Goal: Task Accomplishment & Management: Complete application form

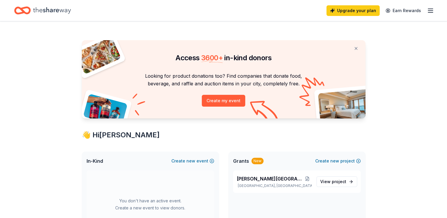
click at [430, 9] on line "button" at bounding box center [430, 9] width 5 height 0
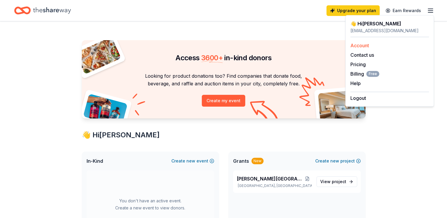
click at [362, 47] on link "Account" at bounding box center [360, 46] width 19 height 6
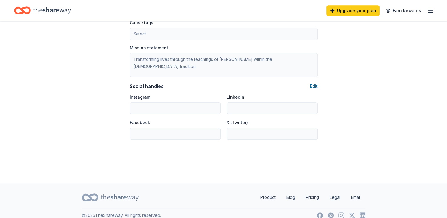
scroll to position [374, 0]
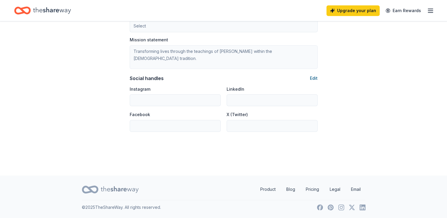
click at [316, 80] on button "Edit" at bounding box center [314, 78] width 8 height 7
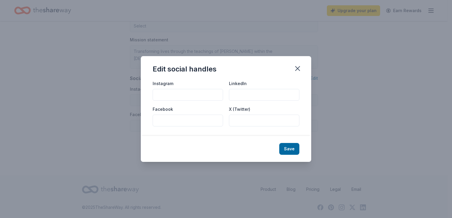
click at [176, 87] on div "Instagram" at bounding box center [188, 90] width 70 height 21
drag, startPoint x: 172, startPoint y: 91, endPoint x: 246, endPoint y: 128, distance: 82.5
click at [172, 91] on input "Instagram" at bounding box center [188, 95] width 70 height 12
click at [299, 67] on icon "button" at bounding box center [297, 68] width 8 height 8
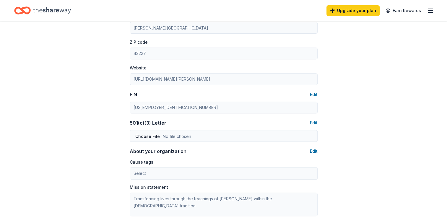
scroll to position [0, 0]
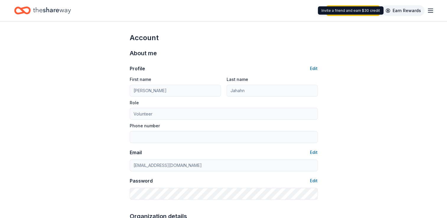
click at [423, 7] on link "Earn Rewards" at bounding box center [403, 10] width 43 height 11
click at [54, 8] on icon "Home" at bounding box center [52, 10] width 38 height 12
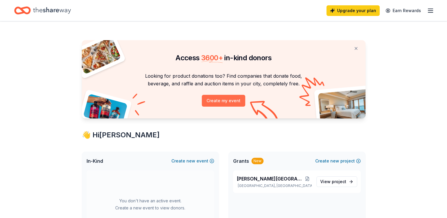
click at [233, 103] on button "Create my event" at bounding box center [223, 101] width 43 height 12
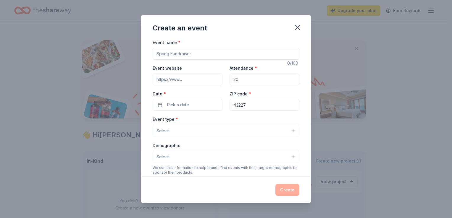
drag, startPoint x: 219, startPoint y: 56, endPoint x: 111, endPoint y: 76, distance: 109.7
click at [111, 76] on div "Create an event Event name * 0 /100 Event website Attendance * Date * Pick a da…" at bounding box center [226, 109] width 452 height 218
type input "B"
click at [249, 81] on input "Attendance *" at bounding box center [264, 80] width 70 height 12
click at [171, 104] on span "Pick a date" at bounding box center [178, 104] width 22 height 7
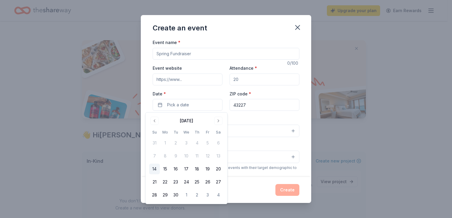
click at [259, 52] on input "Event name *" at bounding box center [226, 54] width 147 height 12
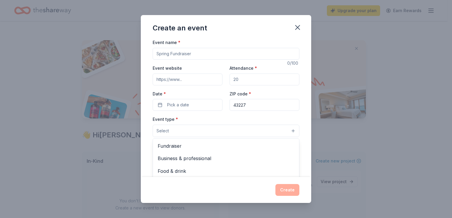
click at [198, 134] on button "Select" at bounding box center [226, 131] width 147 height 12
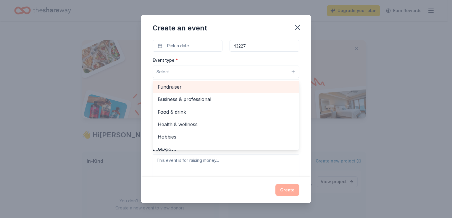
drag, startPoint x: 211, startPoint y: 87, endPoint x: 212, endPoint y: 84, distance: 3.0
click at [212, 87] on span "Fundraiser" at bounding box center [226, 87] width 137 height 8
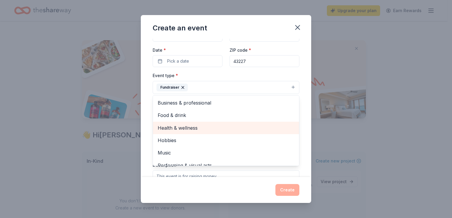
scroll to position [30, 0]
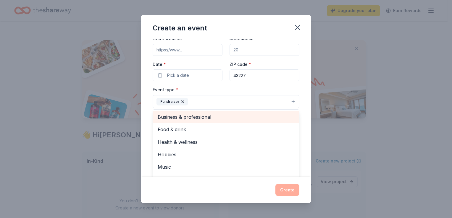
click at [222, 121] on div "Business & professional" at bounding box center [226, 117] width 146 height 12
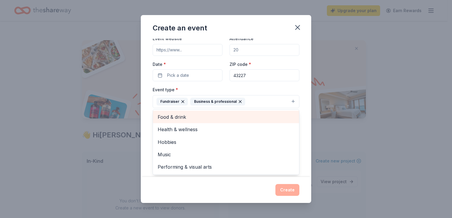
click at [209, 118] on span "Food & drink" at bounding box center [226, 117] width 137 height 8
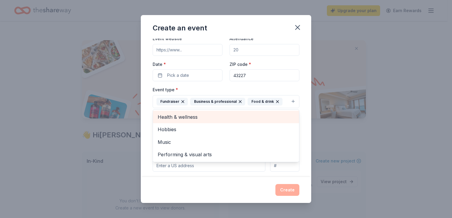
click at [209, 117] on span "Health & wellness" at bounding box center [226, 117] width 137 height 8
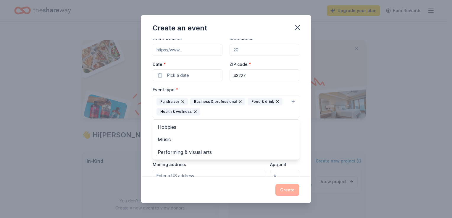
click at [159, 76] on div "Event name * 0 /100 Event website Attendance * Date * Pick a date ZIP code * 43…" at bounding box center [226, 151] width 147 height 284
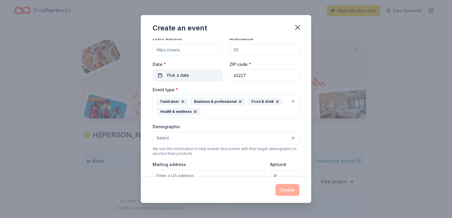
click at [166, 76] on button "Pick a date" at bounding box center [188, 75] width 70 height 12
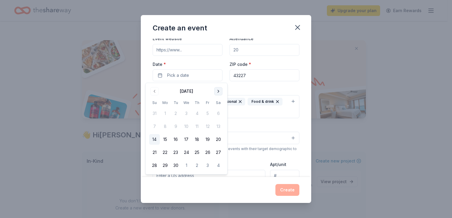
click at [219, 90] on button "Go to next month" at bounding box center [218, 91] width 8 height 8
click at [219, 88] on button "Go to next month" at bounding box center [218, 91] width 8 height 8
click at [216, 144] on button "17" at bounding box center [218, 139] width 11 height 11
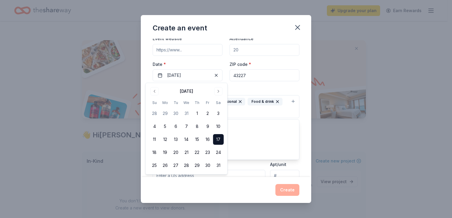
click at [273, 110] on div "Fundraiser Business & professional Food & drink Health & wellness" at bounding box center [222, 107] width 132 height 18
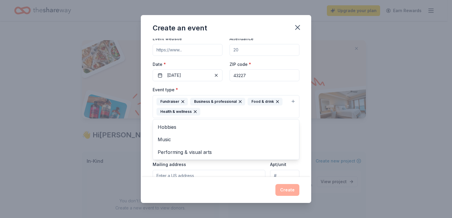
click at [304, 82] on div "Event name * 0 /100 Event website Attendance * Date * [DATE] ZIP code * 43227 E…" at bounding box center [226, 108] width 170 height 138
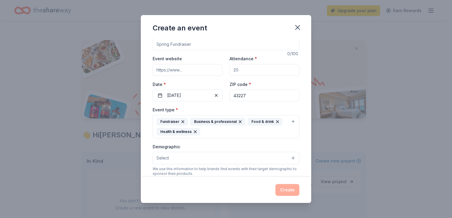
scroll to position [0, 0]
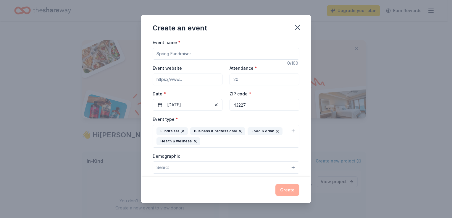
click at [181, 55] on input "Event name *" at bounding box center [226, 54] width 147 height 12
type input "[PERSON_NAME][GEOGRAPHIC_DATA] Battle in the [GEOGRAPHIC_DATA]"
click at [267, 80] on input "Attendance *" at bounding box center [264, 80] width 70 height 12
type input "200"
click at [167, 171] on span "Select" at bounding box center [162, 167] width 12 height 7
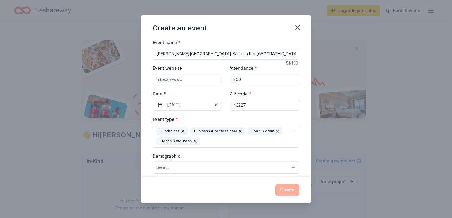
click at [176, 167] on button "Select" at bounding box center [226, 167] width 147 height 12
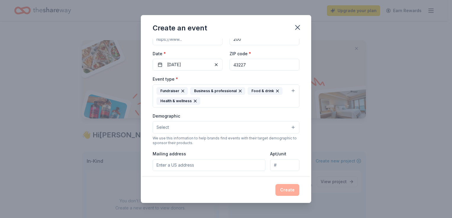
scroll to position [89, 0]
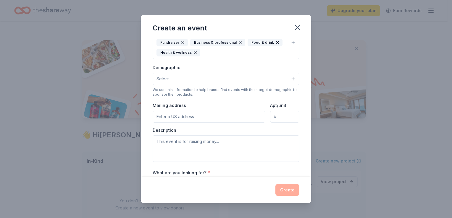
click at [218, 116] on input "Mailing address" at bounding box center [209, 117] width 113 height 12
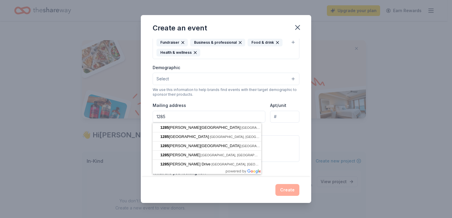
type input "[STREET_ADDRESS][PERSON_NAME]"
type input "[GEOGRAPHIC_DATA]"
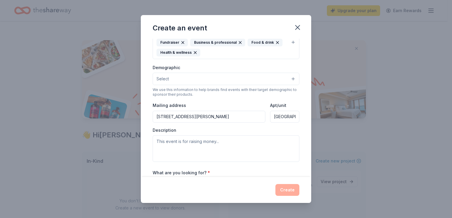
click at [295, 127] on div "Event name * [PERSON_NAME][GEOGRAPHIC_DATA] Battle in the [GEOGRAPHIC_DATA] 51 …" at bounding box center [226, 108] width 170 height 138
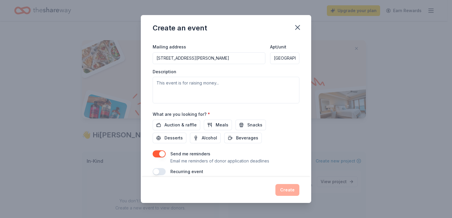
scroll to position [148, 0]
click at [169, 124] on span "Auction & raffle" at bounding box center [180, 124] width 32 height 7
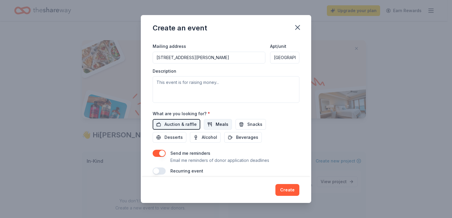
click at [218, 127] on span "Meals" at bounding box center [221, 124] width 13 height 7
click at [244, 125] on button "Snacks" at bounding box center [250, 124] width 30 height 11
click at [175, 139] on span "Desserts" at bounding box center [173, 137] width 18 height 7
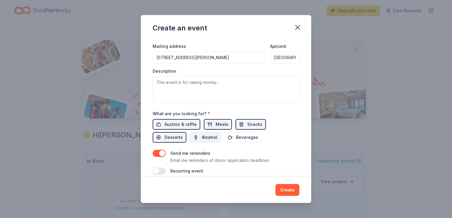
click at [210, 139] on span "Alcohol" at bounding box center [209, 137] width 15 height 7
click at [207, 139] on span "Alcohol" at bounding box center [209, 137] width 15 height 7
click at [247, 137] on span "Beverages" at bounding box center [247, 137] width 22 height 7
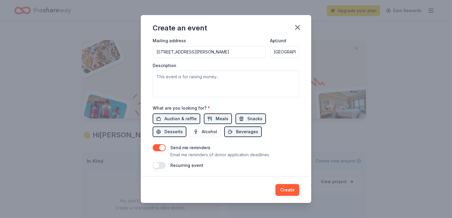
scroll to position [155, 0]
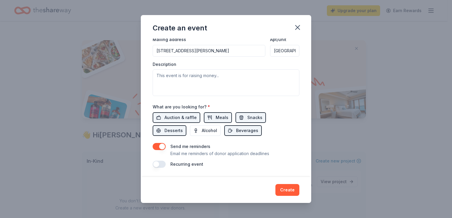
click at [158, 165] on button "button" at bounding box center [159, 164] width 13 height 7
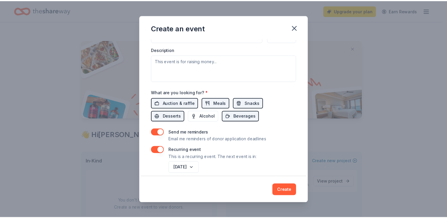
scroll to position [176, 0]
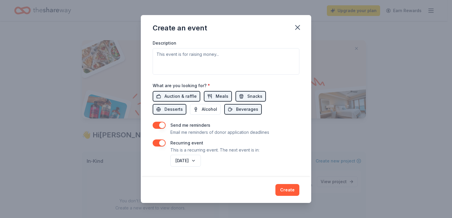
click at [275, 191] on div "Create" at bounding box center [226, 190] width 147 height 12
click at [282, 191] on button "Create" at bounding box center [287, 190] width 24 height 12
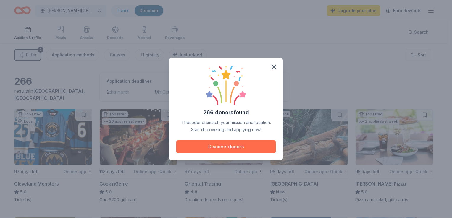
click at [222, 146] on button "Discover donors" at bounding box center [225, 146] width 99 height 13
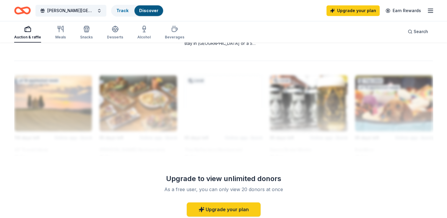
scroll to position [503, 0]
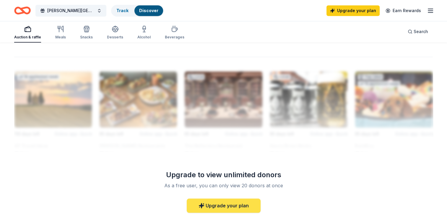
click at [240, 202] on link "Upgrade your plan" at bounding box center [224, 206] width 74 height 14
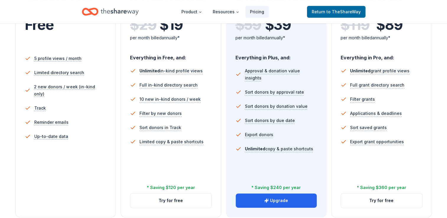
scroll to position [266, 0]
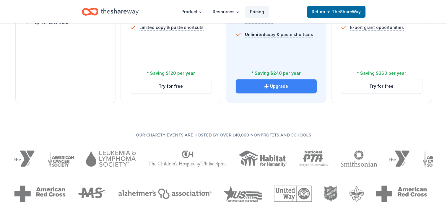
click at [286, 83] on button "Upgrade" at bounding box center [276, 86] width 81 height 14
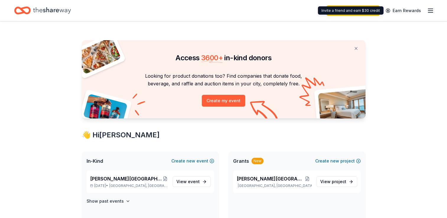
click at [432, 10] on icon "button" at bounding box center [430, 10] width 7 height 7
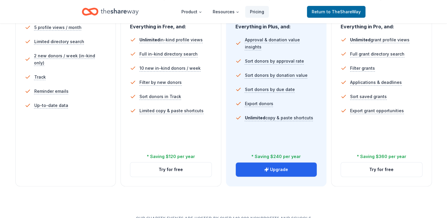
scroll to position [207, 0]
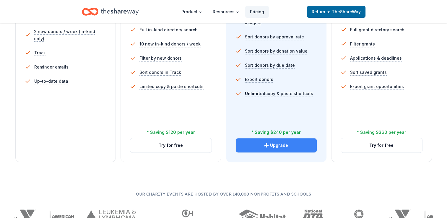
click at [307, 143] on button "Upgrade" at bounding box center [276, 145] width 81 height 14
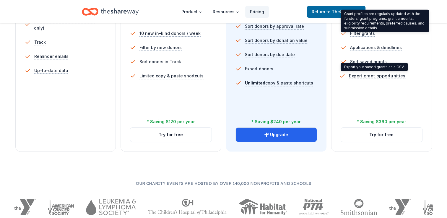
scroll to position [266, 0]
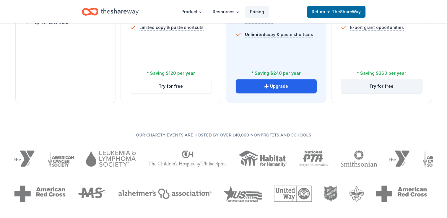
click at [376, 88] on button "Try for free" at bounding box center [381, 86] width 81 height 14
